Goal: Check status

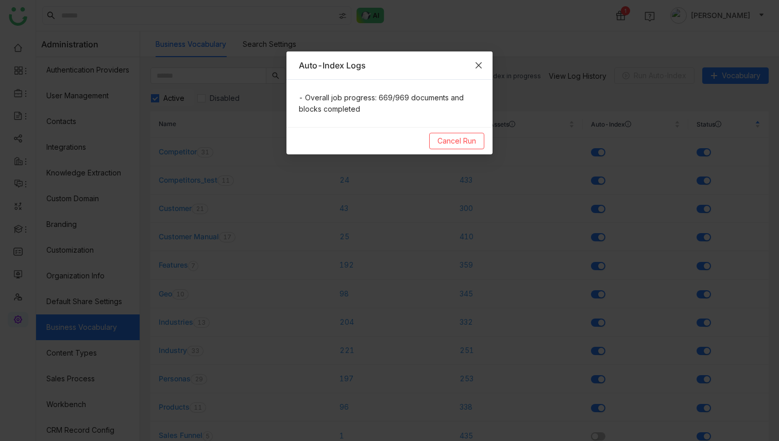
click at [482, 64] on icon "Close" at bounding box center [478, 65] width 8 height 8
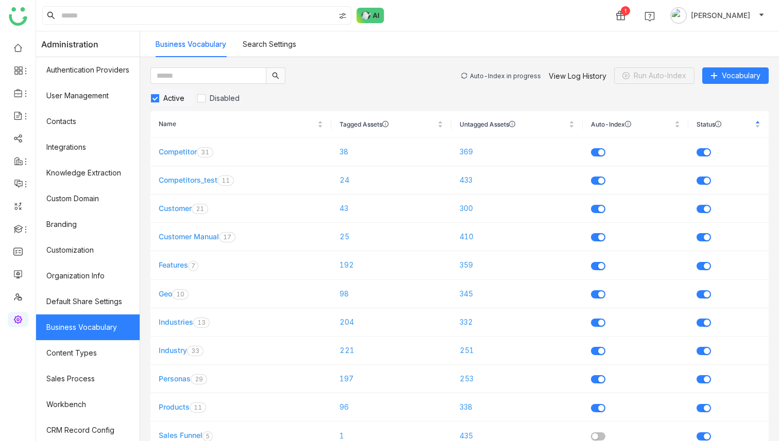
click at [490, 70] on div "Auto-Index in progress View Log History Run Auto-Index Vocabulary" at bounding box center [614, 75] width 307 height 16
click at [493, 73] on div "Auto-Index in progress" at bounding box center [505, 76] width 71 height 8
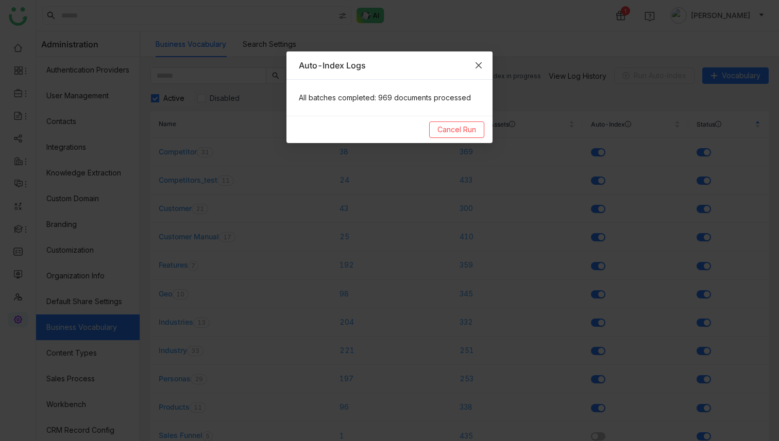
click at [484, 64] on span "Close" at bounding box center [479, 66] width 28 height 28
